Goal: Complete application form

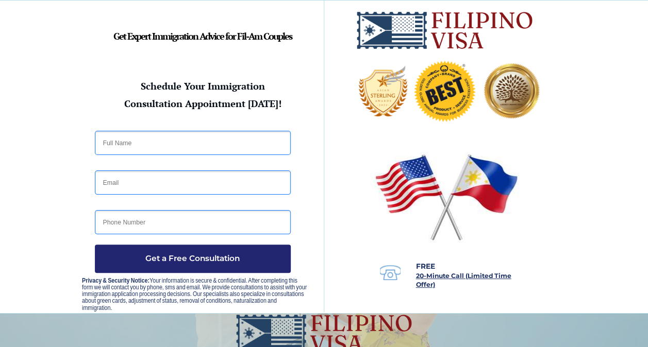
click at [119, 144] on input "text" at bounding box center [193, 143] width 196 height 24
type input "James Evart"
type input "jimevart@att.net"
type input "5109092166"
click at [166, 260] on span "Get a Free Consultation" at bounding box center [193, 258] width 196 height 11
